Goal: Find specific page/section

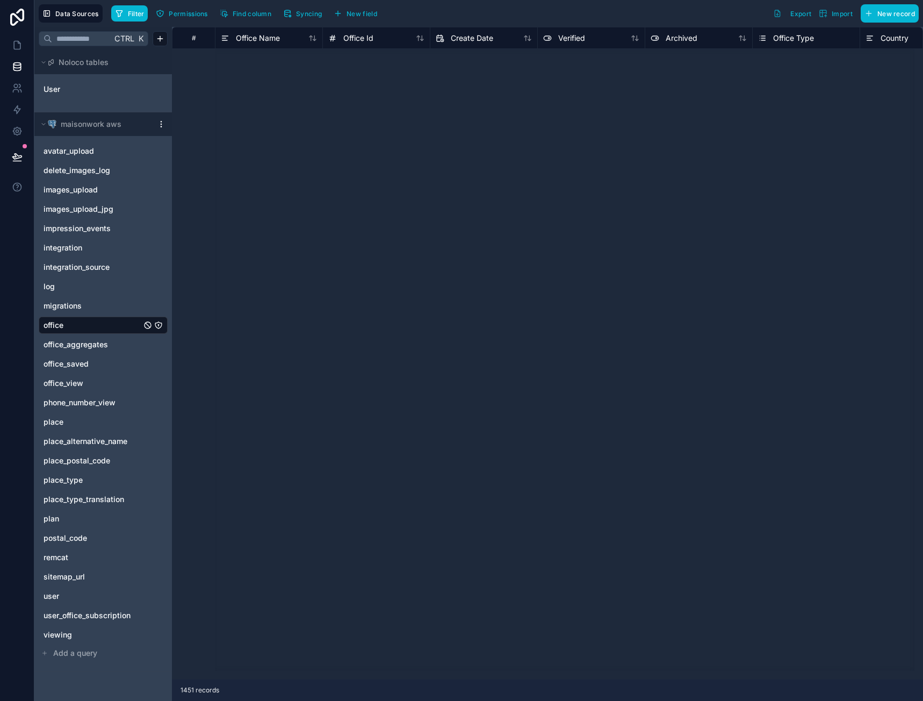
scroll to position [2602, 0]
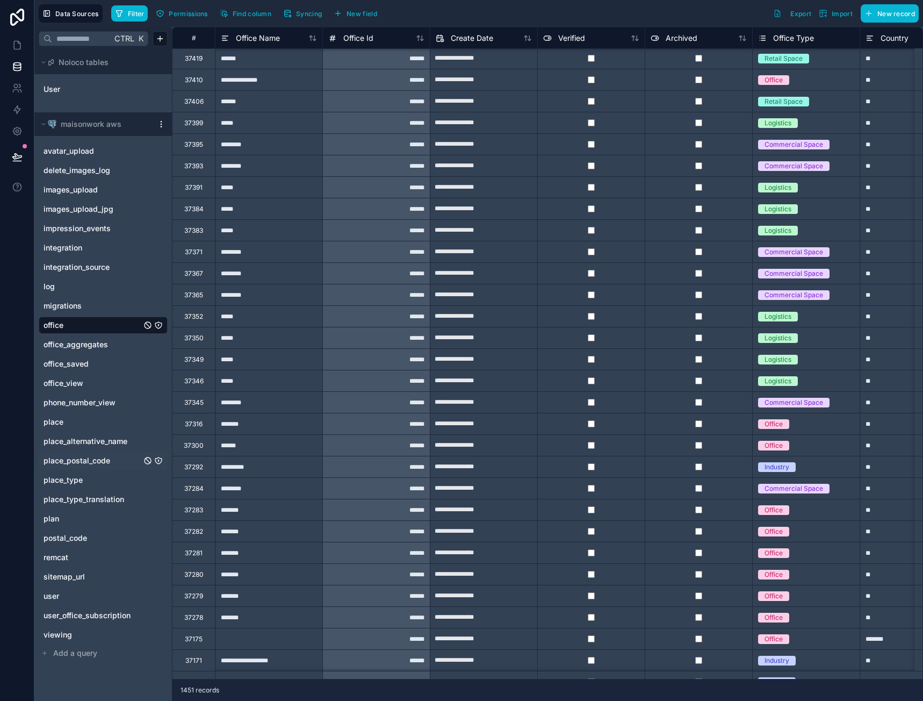
click at [89, 462] on span "place_postal_code" at bounding box center [77, 460] width 67 height 11
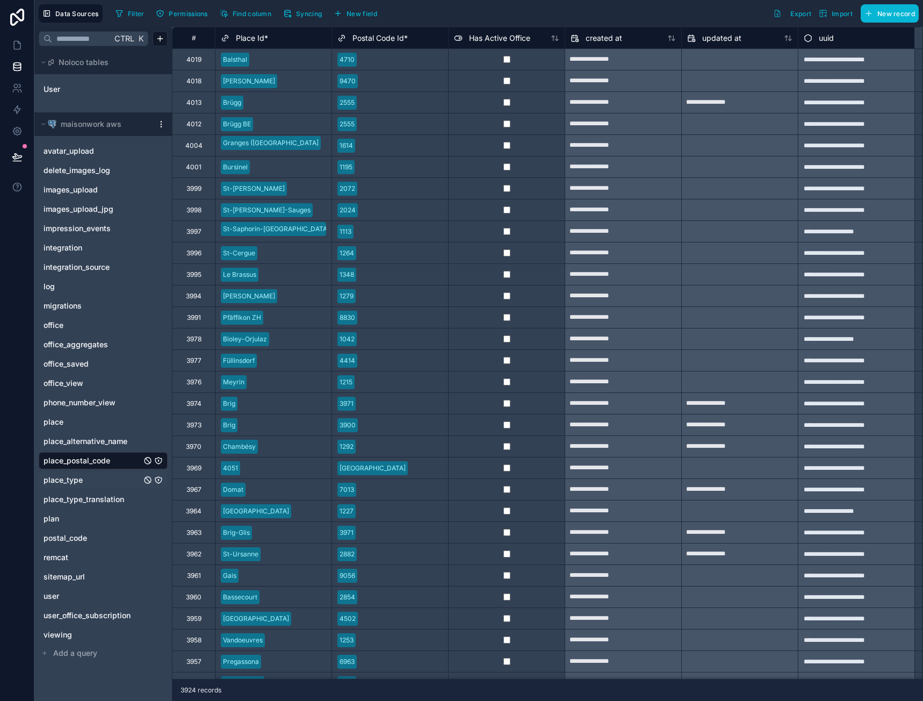
click at [68, 483] on span "place_type" at bounding box center [63, 480] width 39 height 11
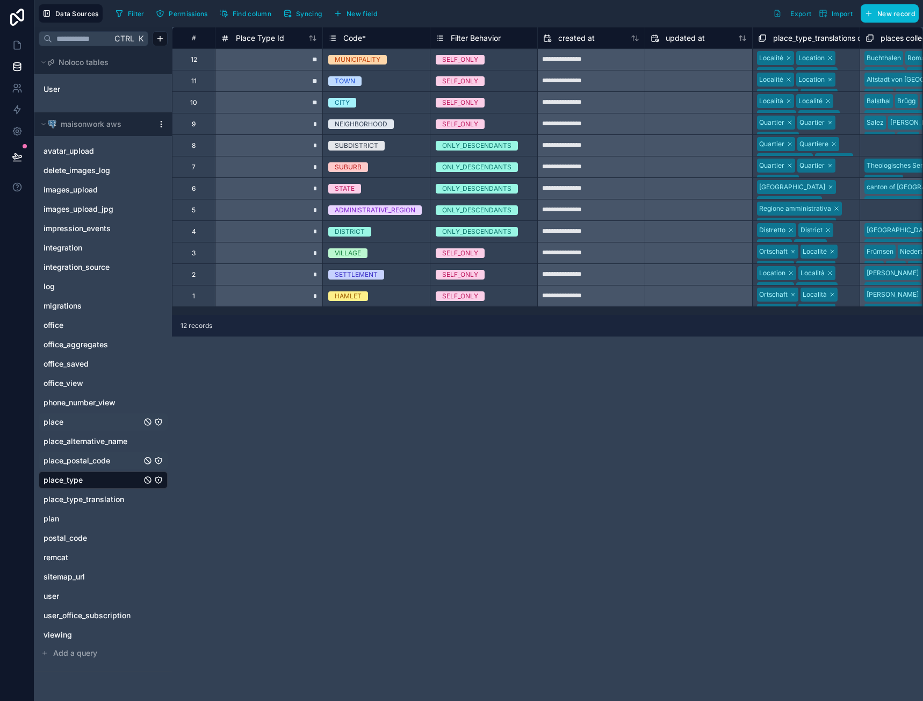
click at [81, 422] on link "place" at bounding box center [93, 422] width 98 height 11
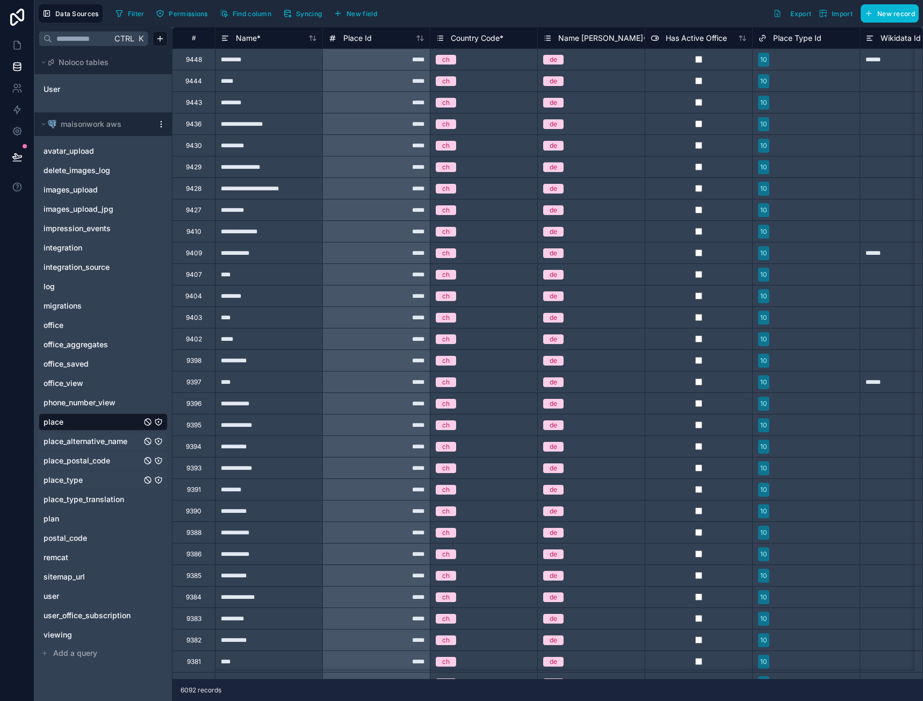
click at [82, 442] on span "place_alternative_name" at bounding box center [86, 441] width 84 height 11
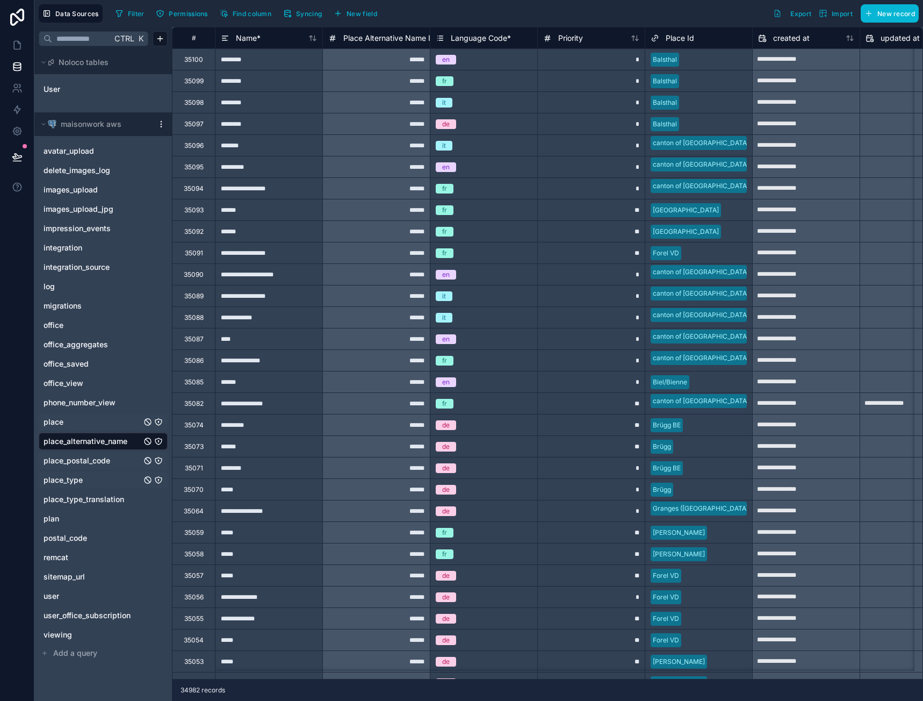
click at [71, 429] on div "place" at bounding box center [103, 421] width 129 height 17
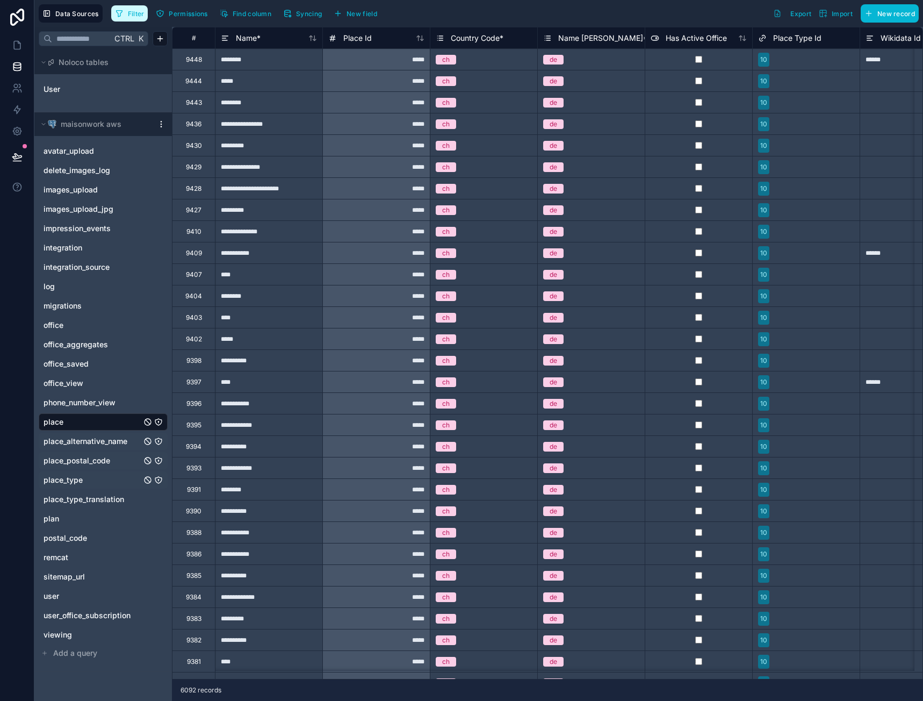
click at [131, 19] on button "Filter" at bounding box center [129, 13] width 37 height 16
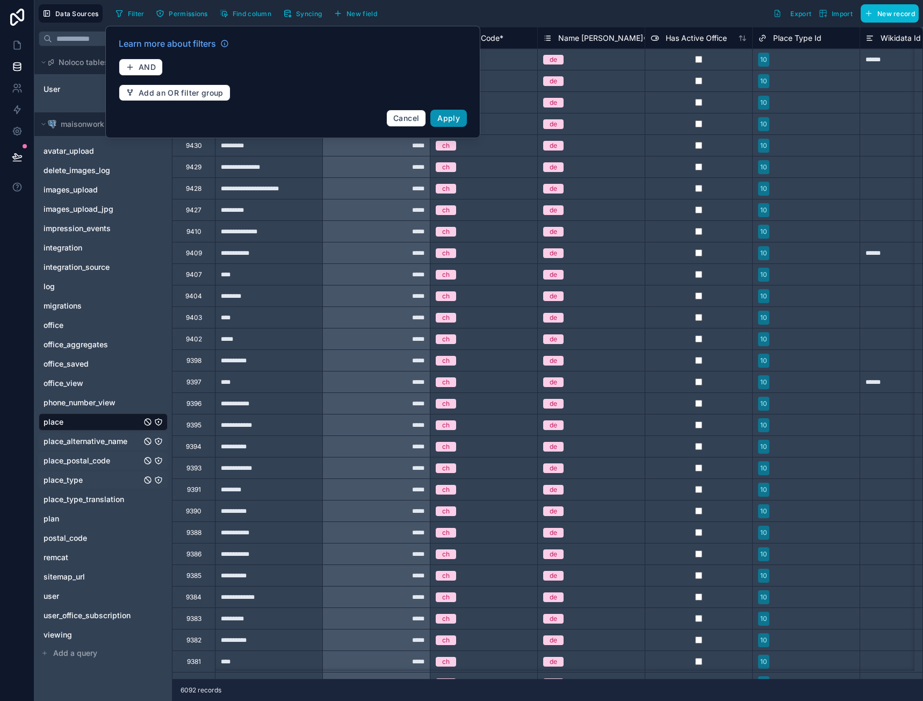
click at [449, 117] on span "Apply" at bounding box center [448, 117] width 23 height 9
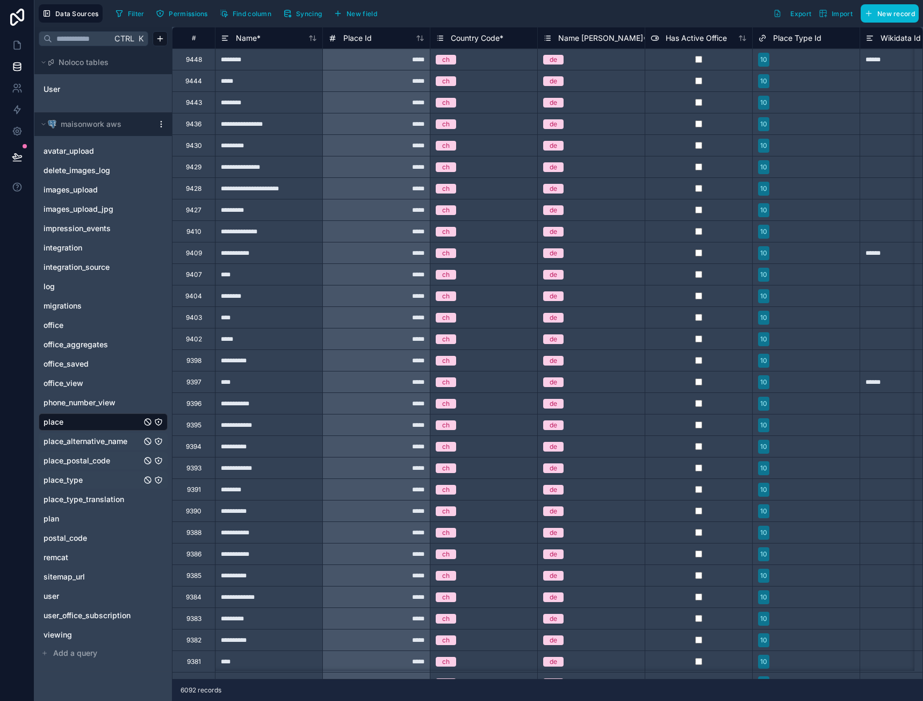
click at [82, 456] on span "place_postal_code" at bounding box center [77, 460] width 67 height 11
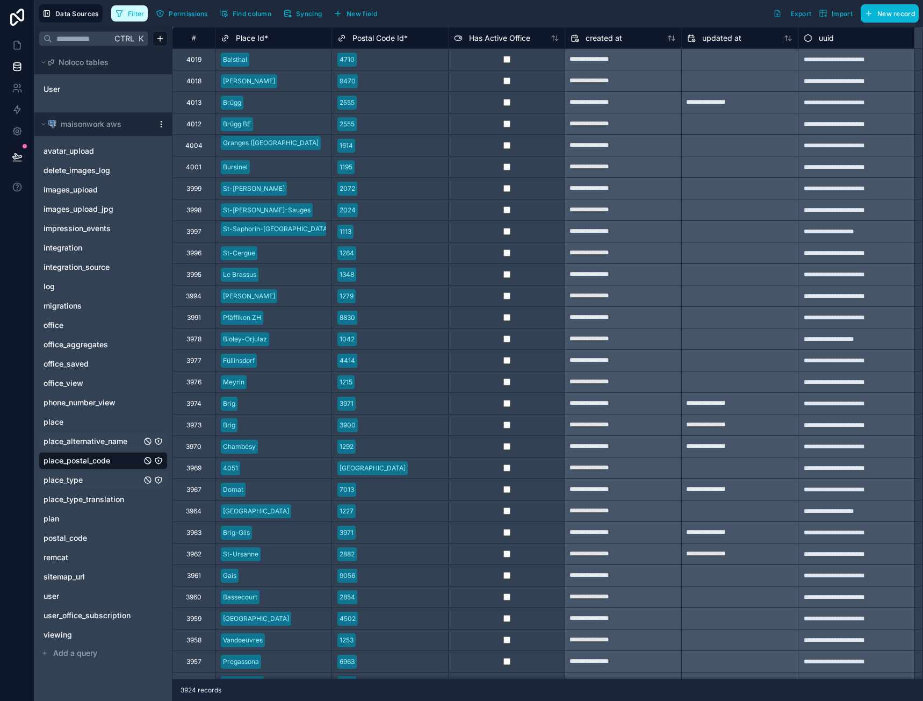
click at [135, 14] on span "Filter" at bounding box center [136, 14] width 17 height 8
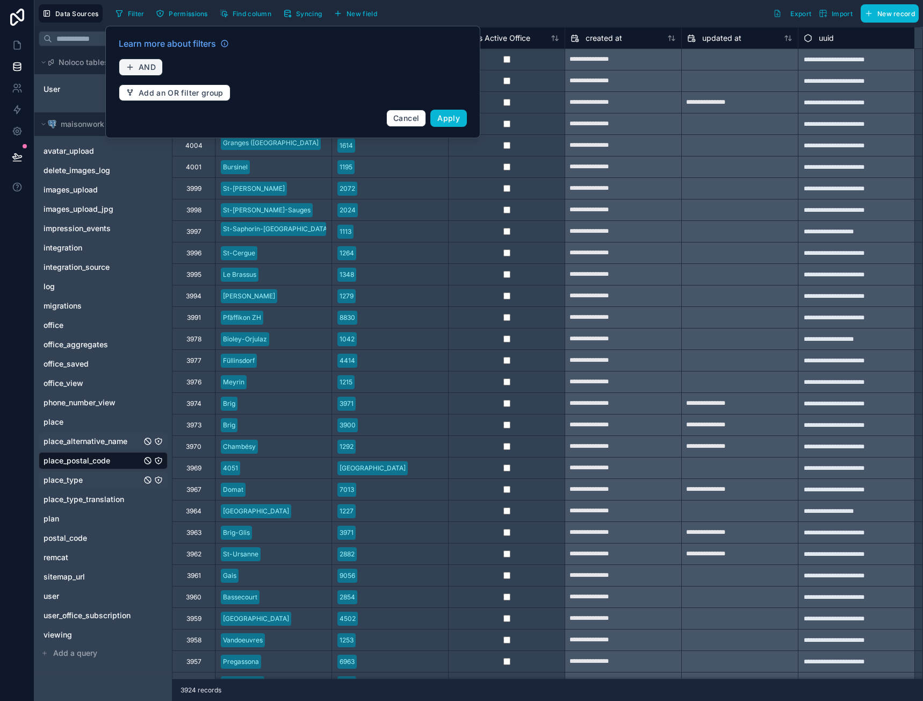
click at [143, 64] on span "AND" at bounding box center [147, 67] width 17 height 10
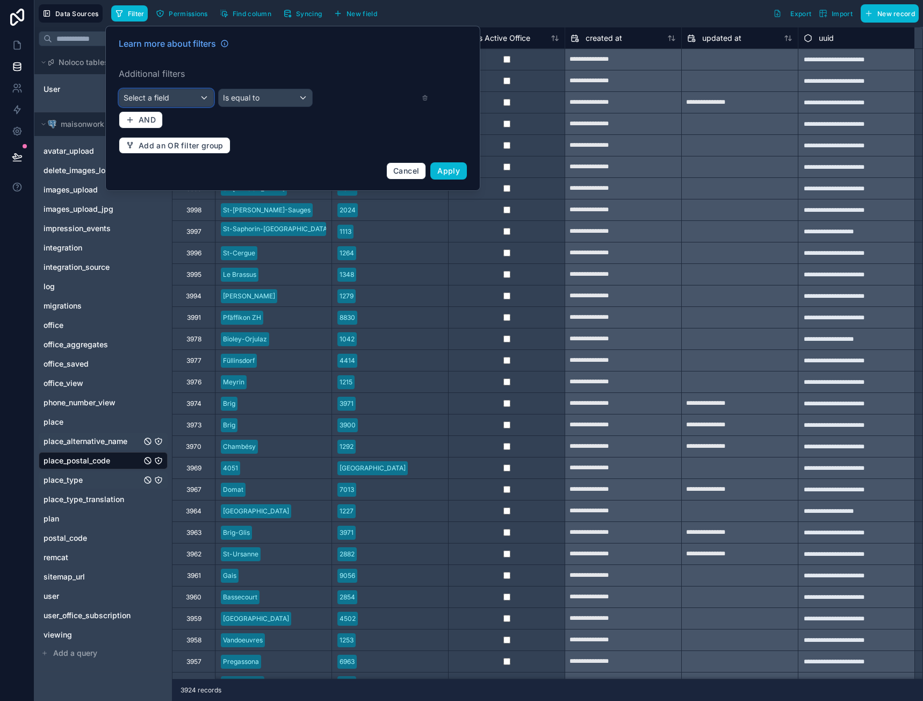
click at [169, 96] on span "Select a field" at bounding box center [147, 97] width 46 height 9
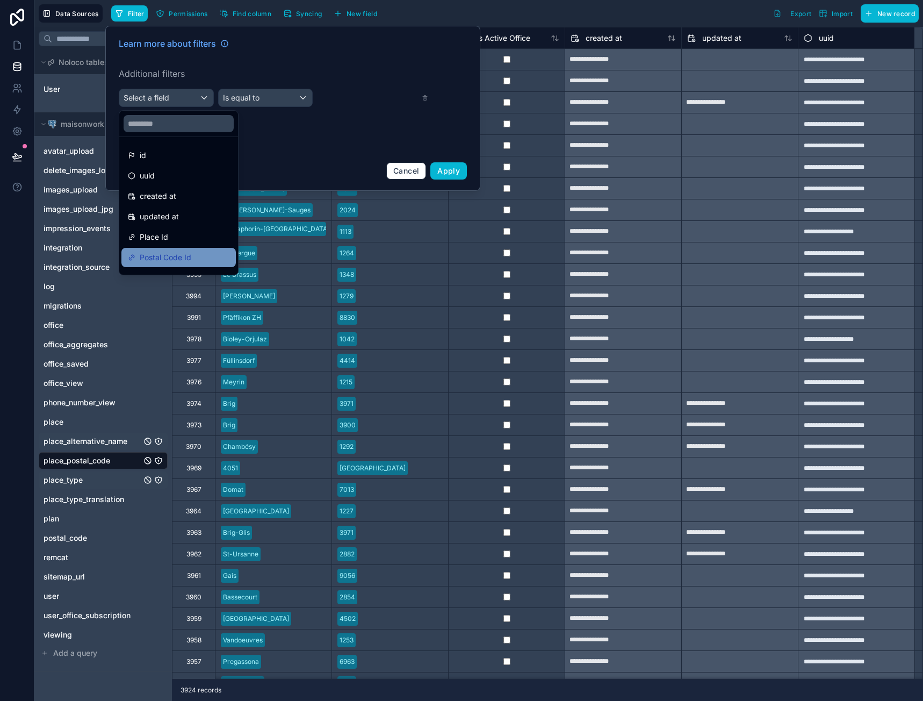
click at [191, 255] on span "Postal Code Id" at bounding box center [166, 257] width 52 height 13
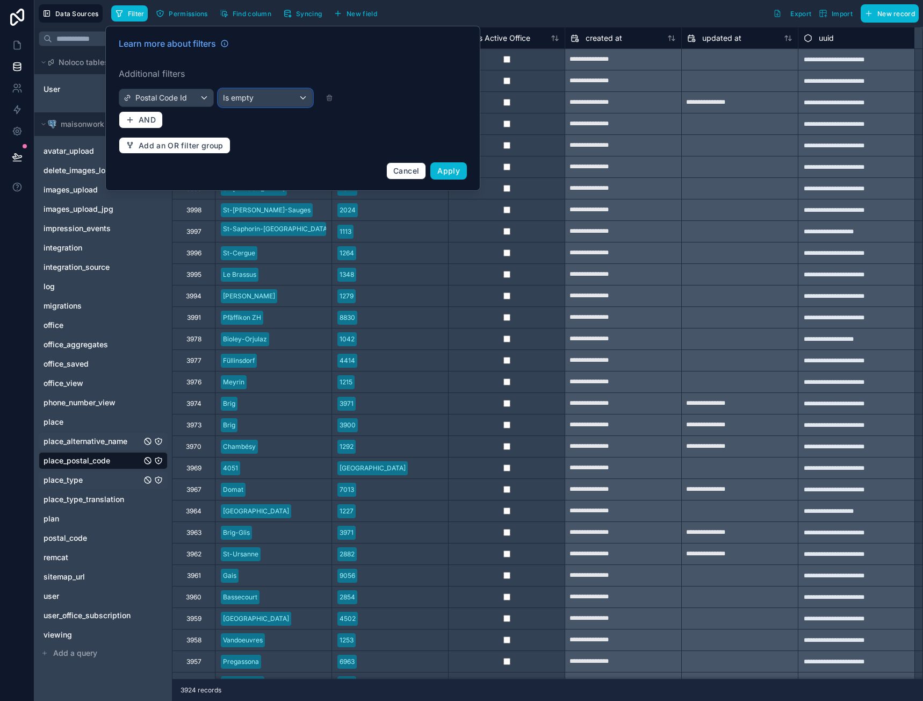
click at [257, 102] on div "Is empty" at bounding box center [266, 97] width 94 height 17
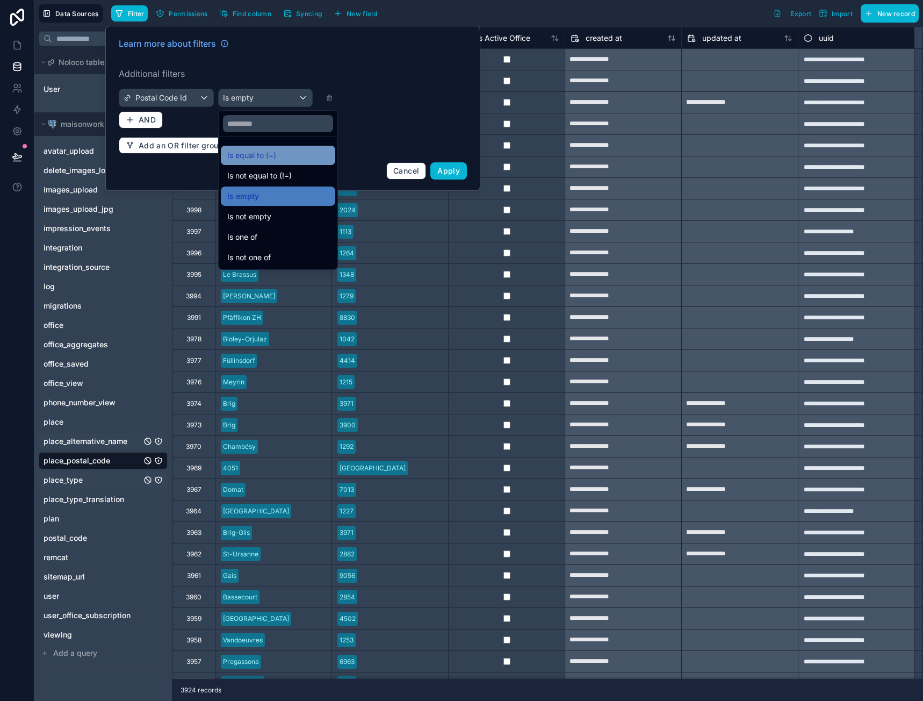
click at [266, 162] on div "Is equal to (=)" at bounding box center [278, 155] width 114 height 19
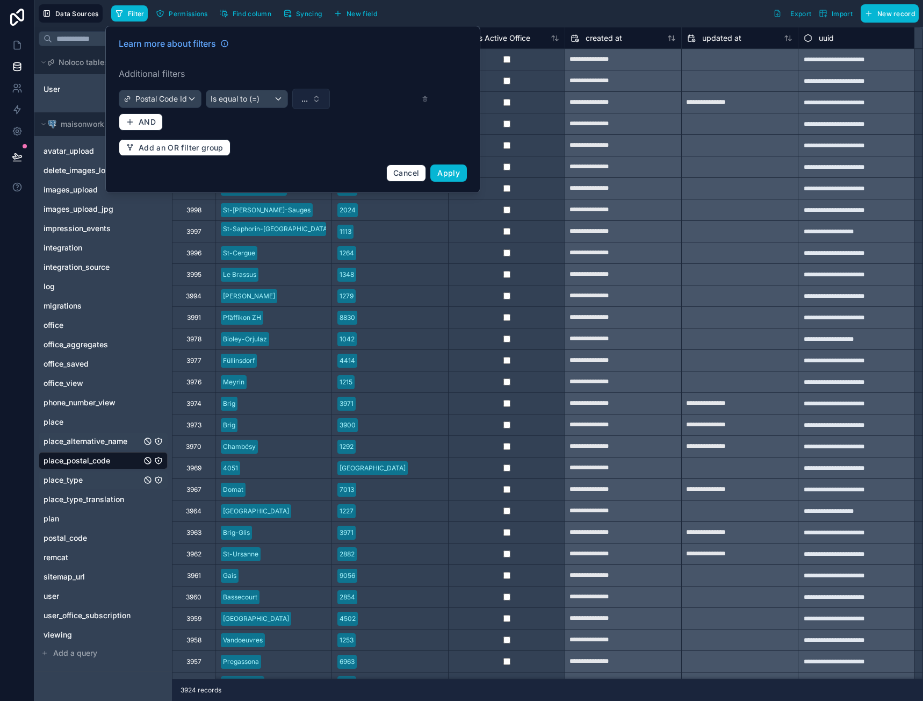
click at [303, 99] on span "..." at bounding box center [305, 99] width 6 height 11
type input "****"
click at [269, 142] on div "1315" at bounding box center [311, 142] width 129 height 17
click at [435, 168] on button "Apply" at bounding box center [448, 172] width 37 height 17
